Goal: Information Seeking & Learning: Learn about a topic

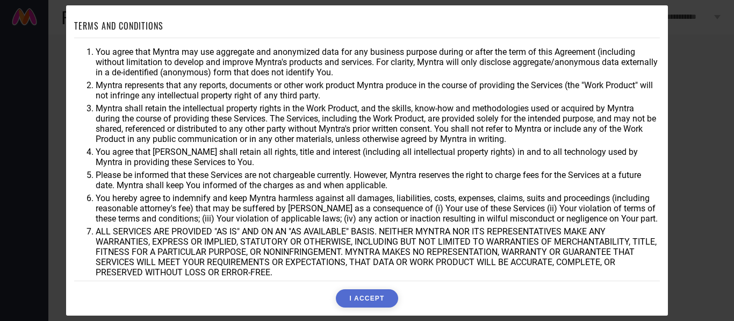
click at [370, 294] on button "I ACCEPT" at bounding box center [367, 298] width 62 height 18
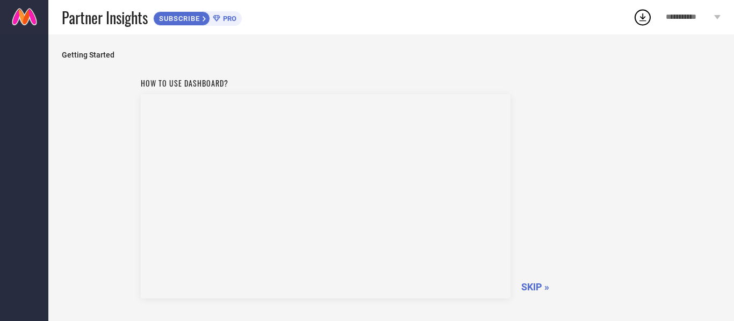
click at [227, 20] on span "PRO" at bounding box center [228, 19] width 16 height 8
click at [640, 16] on icon at bounding box center [642, 17] width 19 height 19
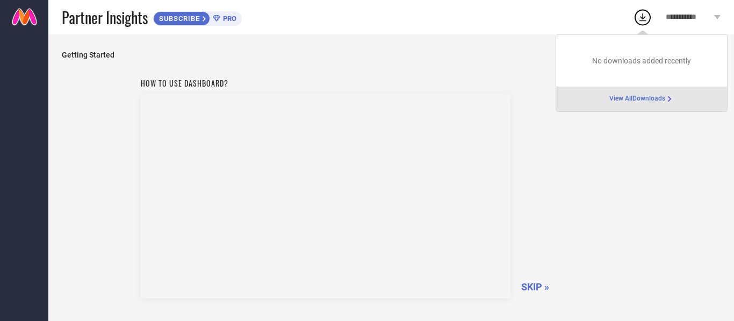
click at [632, 101] on span "View All Downloads" at bounding box center [638, 99] width 56 height 9
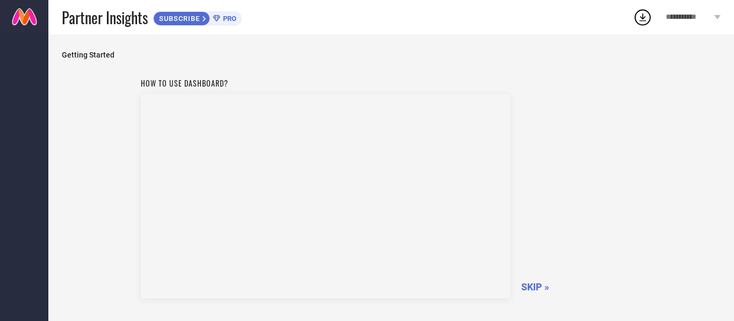
click at [645, 16] on icon at bounding box center [642, 17] width 19 height 19
click at [531, 290] on span "SKIP »" at bounding box center [531, 286] width 28 height 11
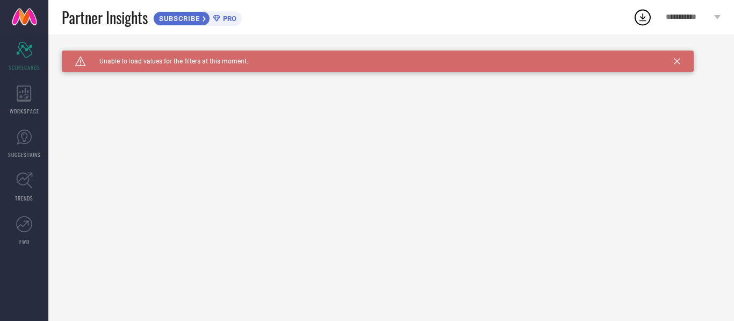
click at [232, 65] on span "Unable to load values for the filters at this moment." at bounding box center [167, 62] width 162 height 8
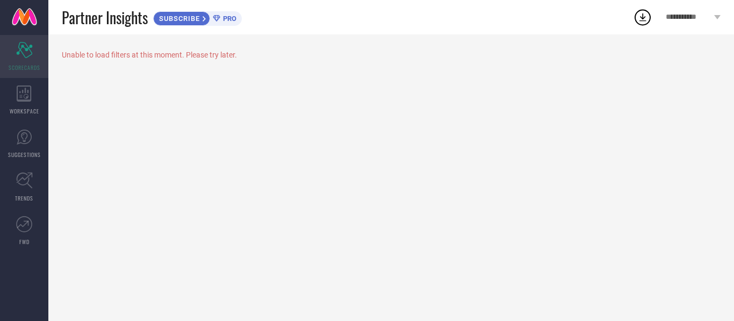
click at [39, 61] on div "Scorecard SCORECARDS" at bounding box center [24, 56] width 48 height 43
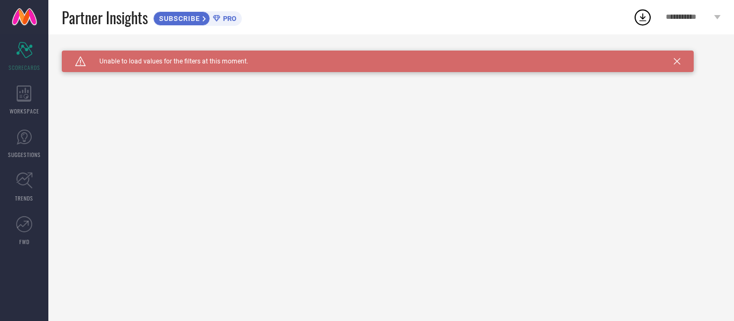
click at [677, 66] on div "Caution Created with Sketch. Unable to load values for the filters at this mome…" at bounding box center [378, 62] width 632 height 22
click at [678, 62] on icon at bounding box center [677, 61] width 6 height 6
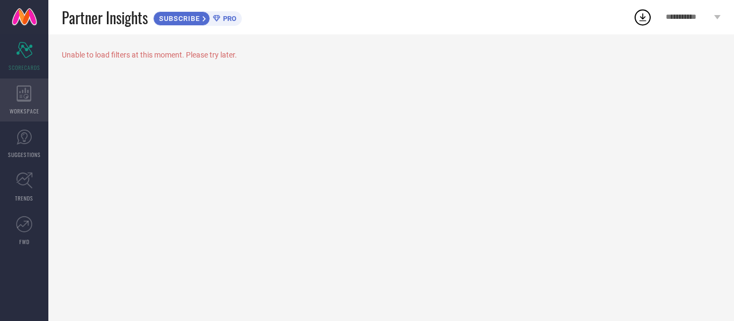
click at [23, 110] on span "WORKSPACE" at bounding box center [25, 111] width 30 height 8
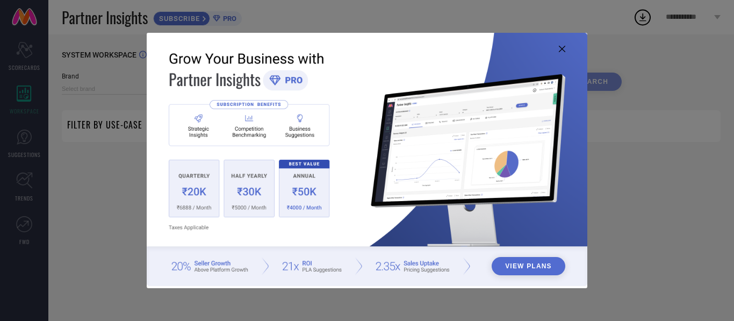
type input "1 STOP FASHION"
type input "All"
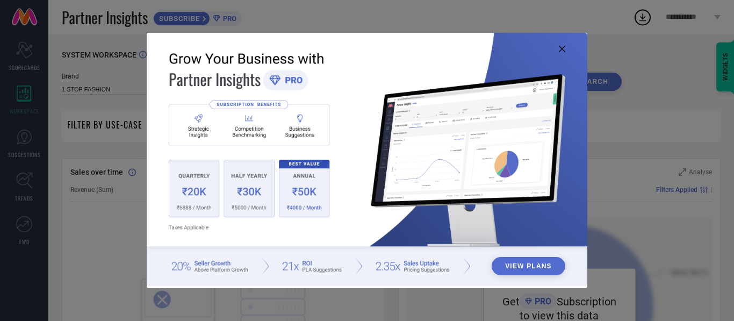
click at [520, 267] on button "View Plans" at bounding box center [529, 266] width 74 height 18
click at [280, 90] on img at bounding box center [367, 159] width 441 height 253
click at [263, 103] on img at bounding box center [367, 159] width 441 height 253
click at [468, 263] on img at bounding box center [367, 159] width 441 height 253
click at [561, 47] on icon at bounding box center [562, 49] width 6 height 6
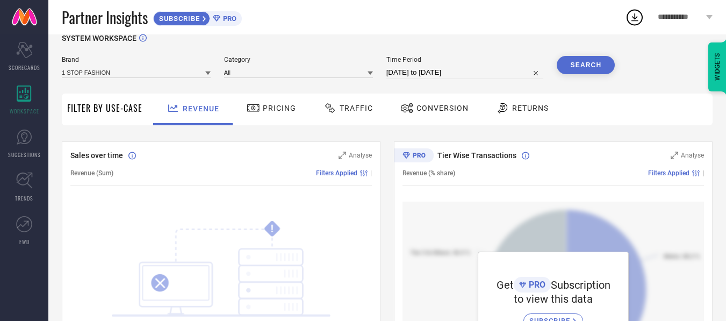
scroll to position [38, 0]
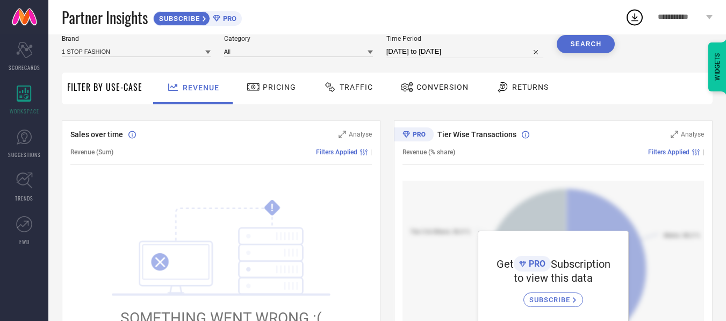
click at [255, 87] on icon at bounding box center [253, 87] width 13 height 13
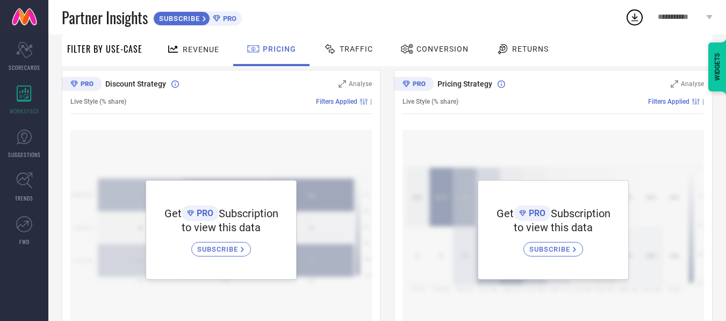
scroll to position [0, 0]
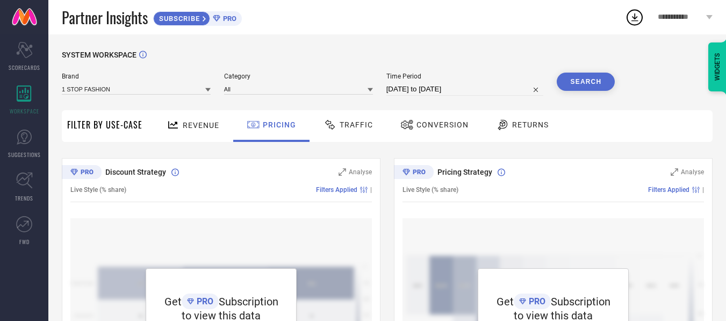
click at [207, 94] on div at bounding box center [207, 89] width 5 height 10
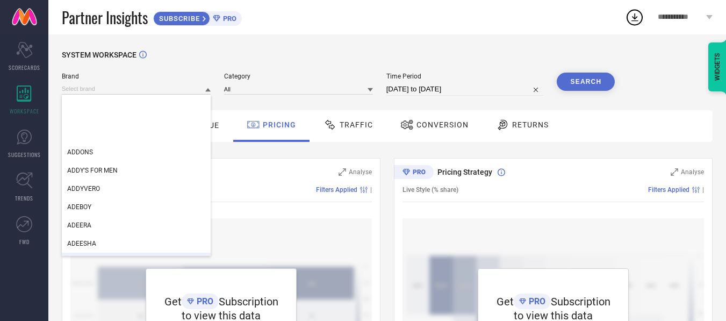
scroll to position [5377, 0]
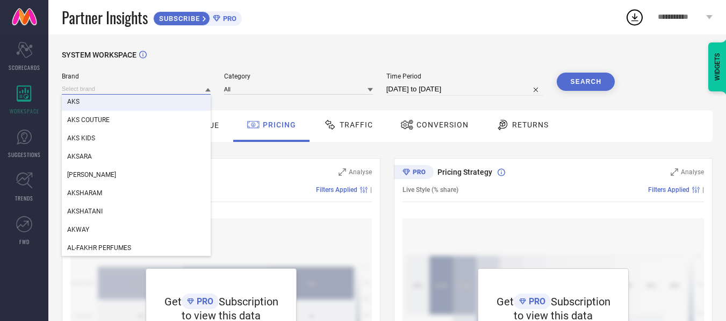
click at [157, 87] on input at bounding box center [136, 88] width 149 height 11
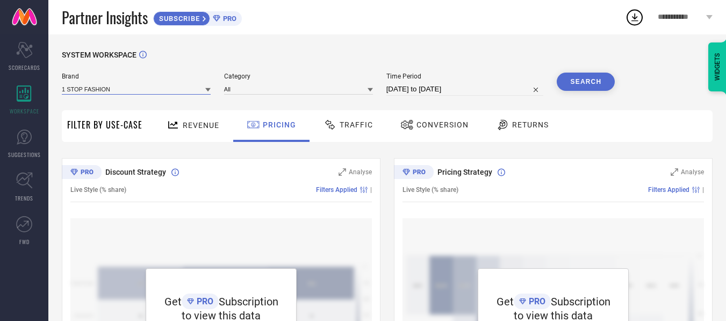
click at [156, 87] on input at bounding box center [136, 88] width 149 height 11
type input "galad"
click at [227, 61] on div "SYSTEM WORKSPACE" at bounding box center [387, 62] width 651 height 22
click at [348, 130] on div "Traffic" at bounding box center [348, 125] width 55 height 18
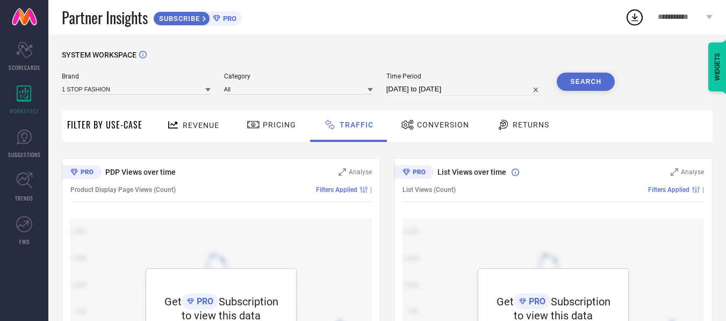
click at [220, 18] on icon at bounding box center [216, 18] width 7 height 6
click at [206, 19] on icon at bounding box center [204, 18] width 3 height 5
click at [443, 122] on span "Conversion" at bounding box center [443, 124] width 52 height 9
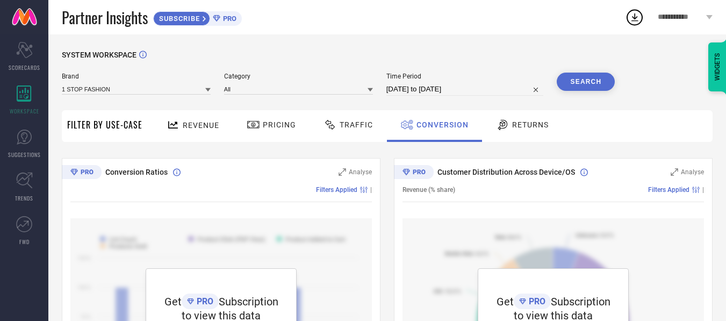
click at [591, 78] on button "Search" at bounding box center [586, 82] width 58 height 18
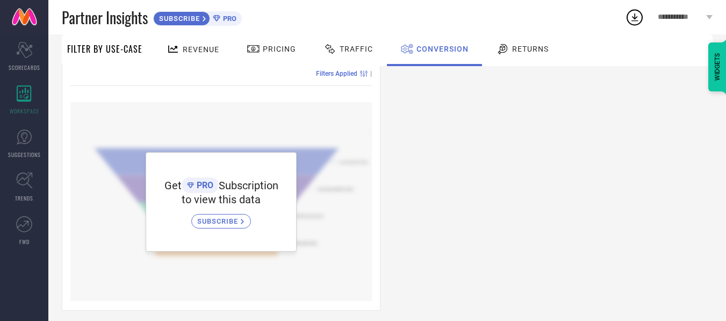
scroll to position [0, 0]
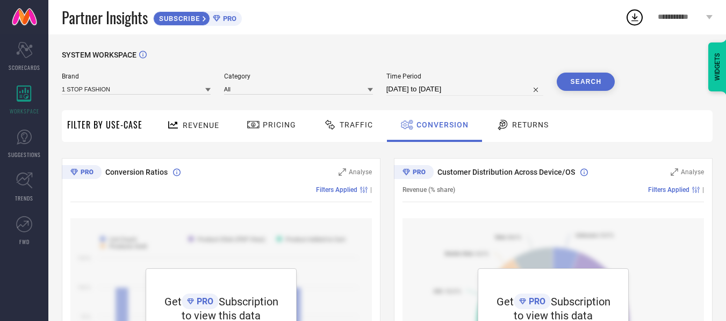
click at [698, 23] on div "**********" at bounding box center [686, 17] width 82 height 34
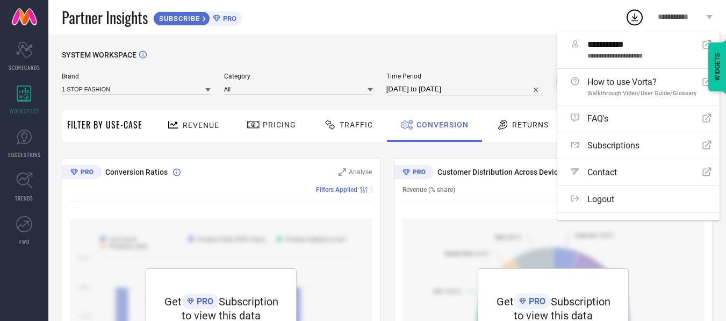
click at [657, 275] on div "Get PRO Subscription to view this data SUBSCRIBE" at bounding box center [554, 317] width 302 height 199
